Goal: Task Accomplishment & Management: Use online tool/utility

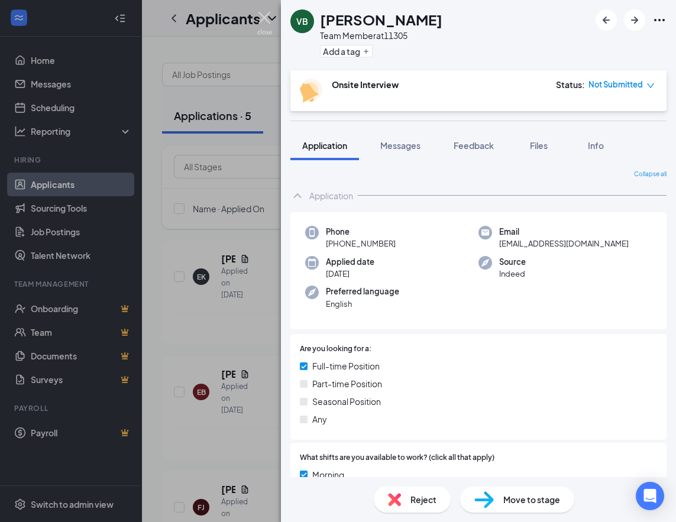
click at [267, 20] on img at bounding box center [264, 23] width 15 height 23
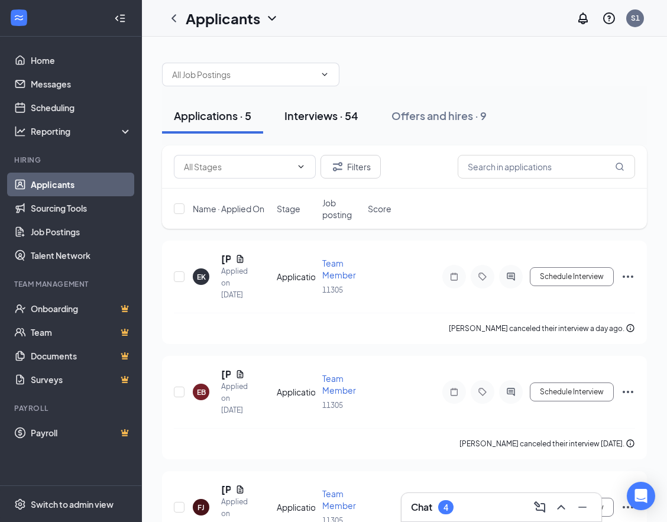
click at [331, 118] on div "Interviews · 54" at bounding box center [321, 115] width 74 height 15
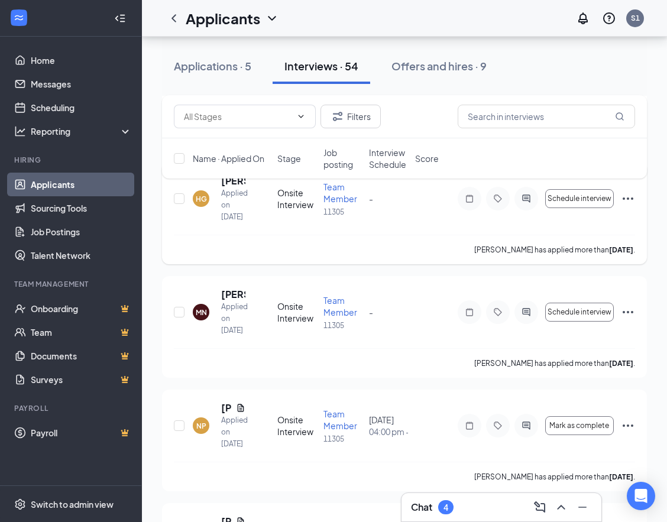
scroll to position [591, 0]
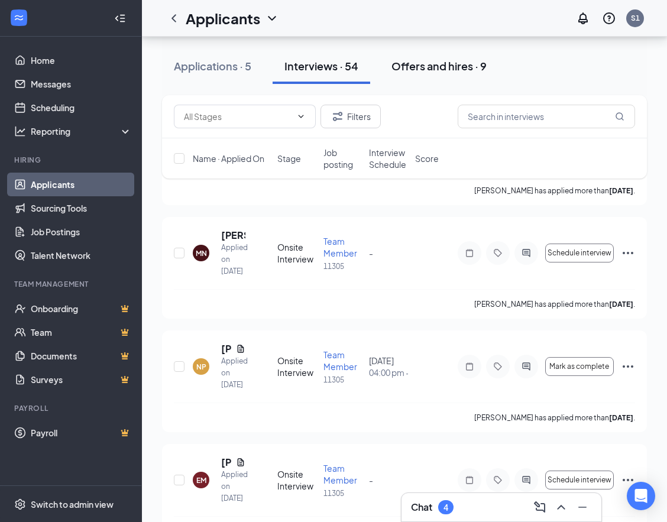
click at [413, 66] on div "Offers and hires · 9" at bounding box center [438, 66] width 95 height 15
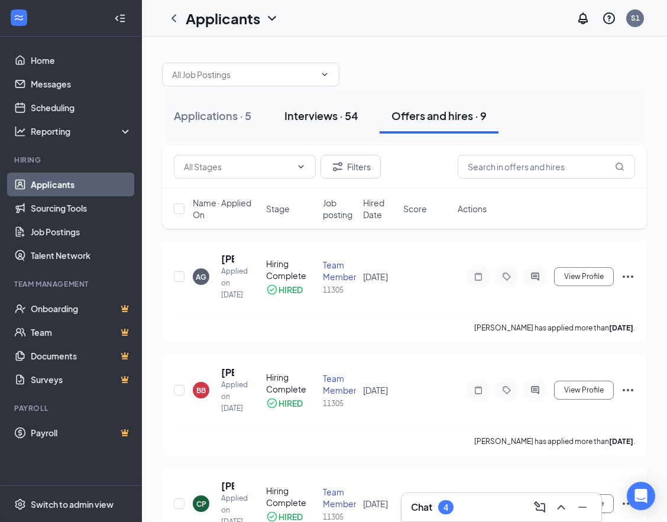
drag, startPoint x: 310, startPoint y: 115, endPoint x: 305, endPoint y: 130, distance: 15.7
click at [310, 115] on div "Interviews · 54" at bounding box center [321, 115] width 74 height 15
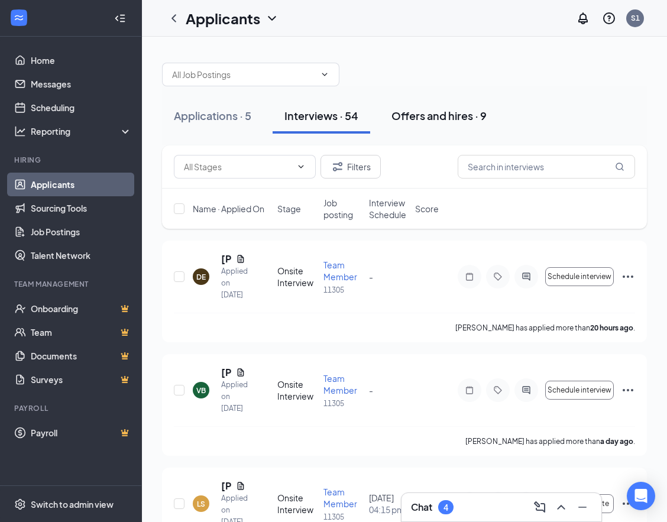
click at [398, 119] on div "Offers and hires · 9" at bounding box center [438, 115] width 95 height 15
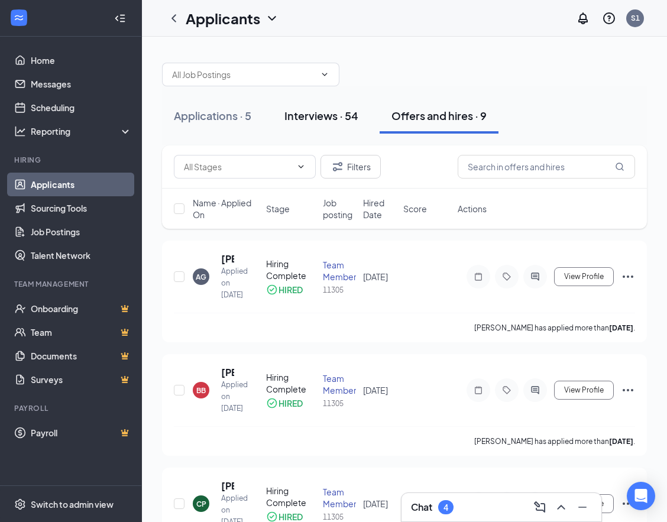
click at [303, 118] on div "Interviews · 54" at bounding box center [321, 115] width 74 height 15
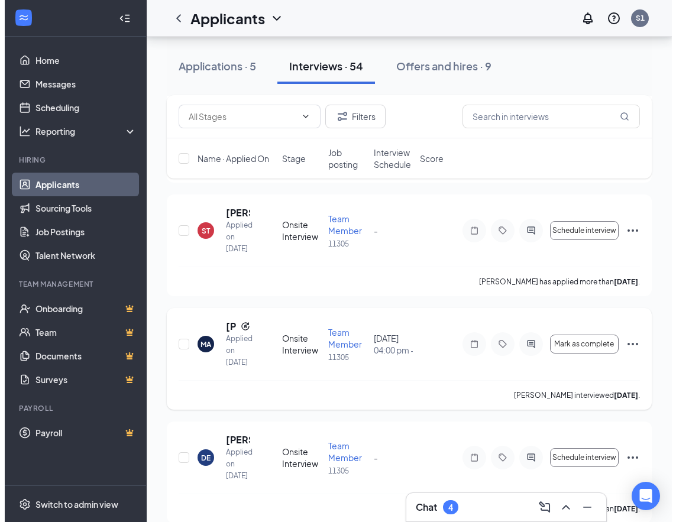
scroll to position [2128, 0]
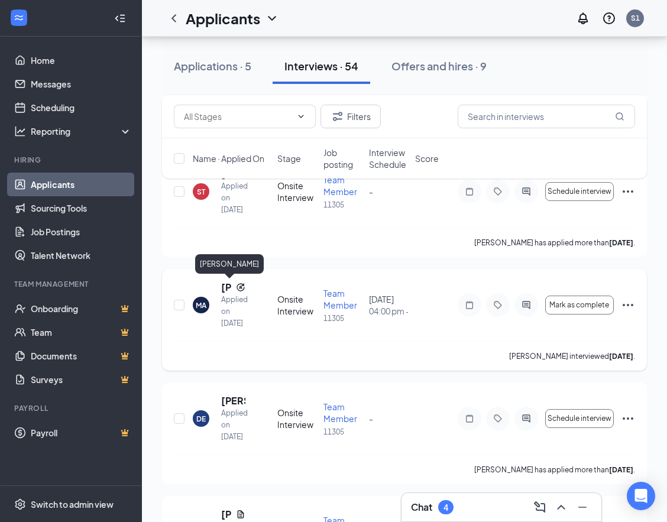
click at [226, 288] on h5 "[PERSON_NAME]" at bounding box center [226, 287] width 10 height 13
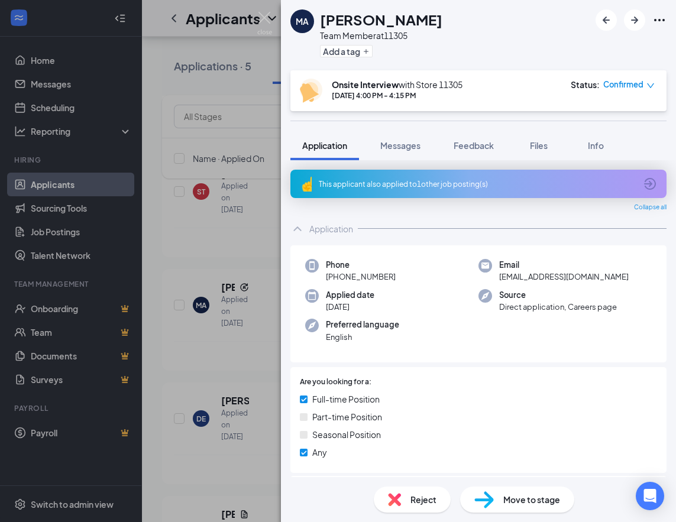
click at [657, 20] on icon "Ellipses" at bounding box center [659, 20] width 14 height 14
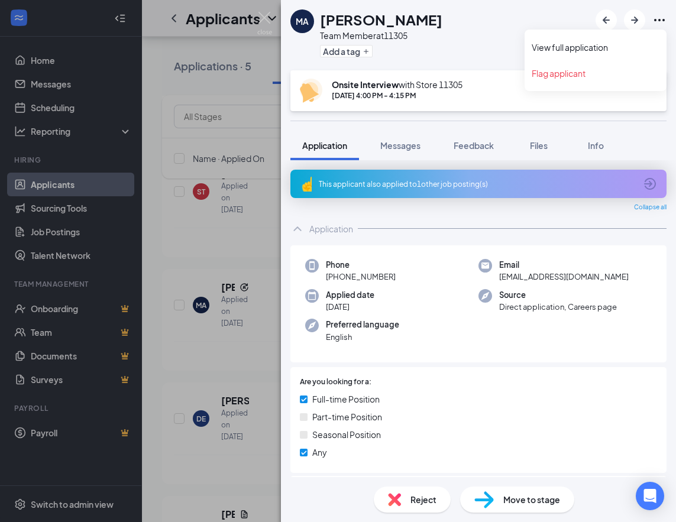
click at [658, 22] on icon "Ellipses" at bounding box center [659, 20] width 14 height 14
click at [548, 50] on link "View full application" at bounding box center [595, 47] width 128 height 12
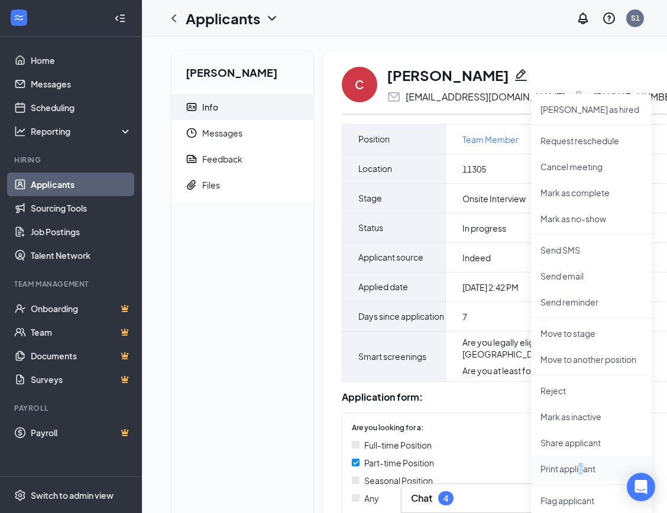
click at [582, 466] on p "Print applicant" at bounding box center [591, 469] width 102 height 12
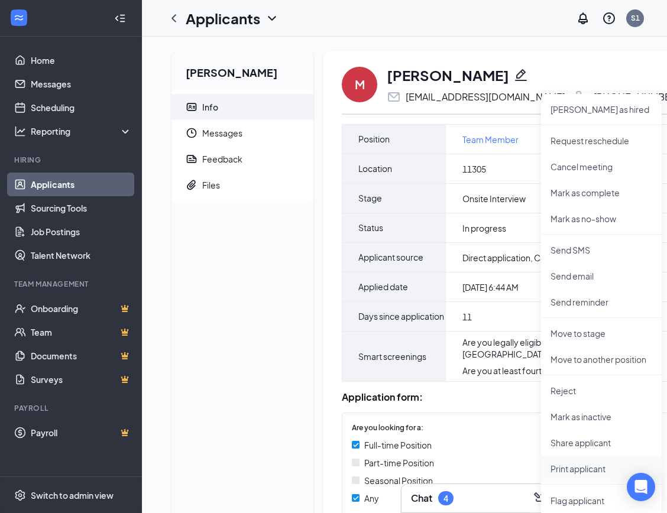
click at [581, 468] on p "Print applicant" at bounding box center [601, 469] width 102 height 12
